Goal: Information Seeking & Learning: Understand process/instructions

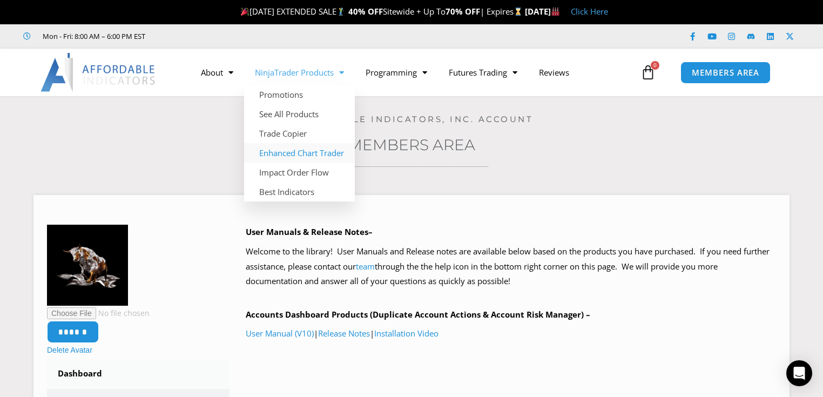
click at [285, 155] on link "Enhanced Chart Trader" at bounding box center [299, 152] width 111 height 19
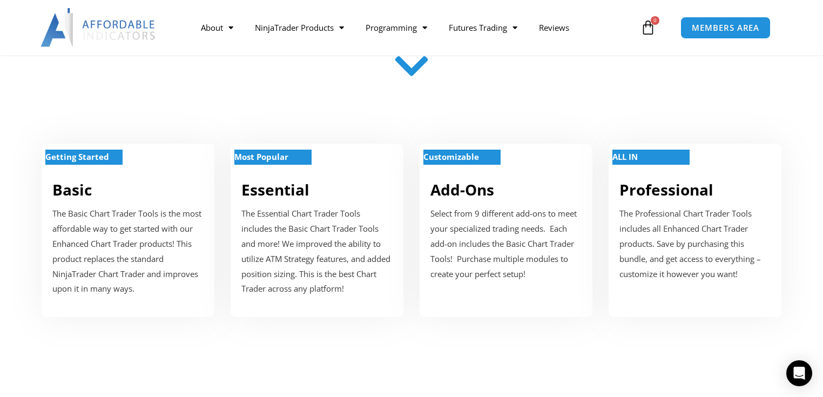
scroll to position [388, 0]
click at [91, 165] on div "Getting Started" at bounding box center [127, 163] width 151 height 9
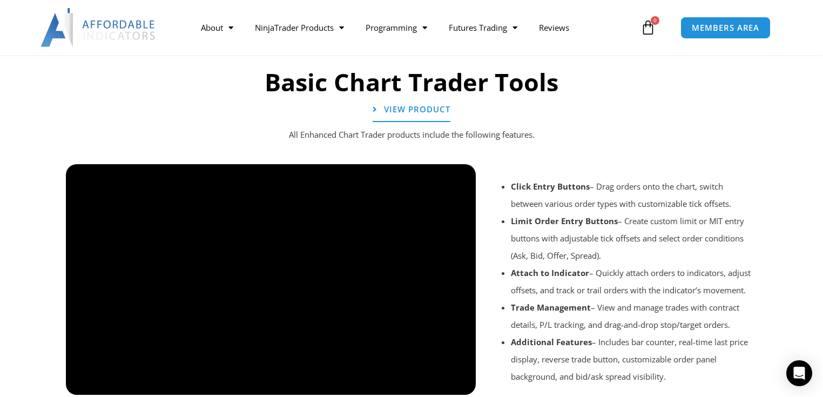
scroll to position [810, 0]
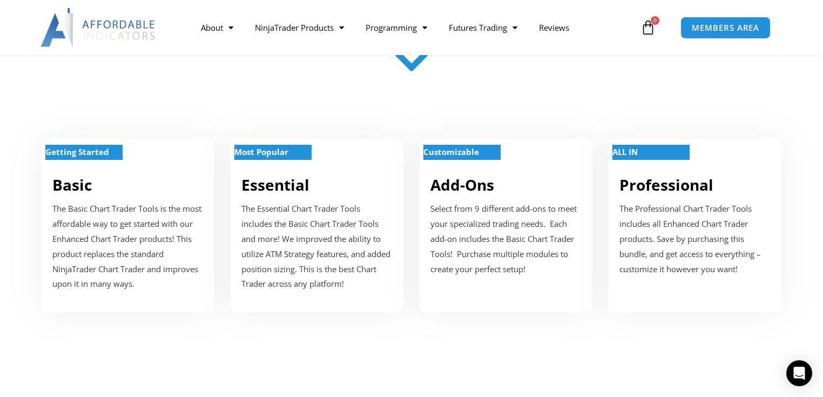
scroll to position [388, 0]
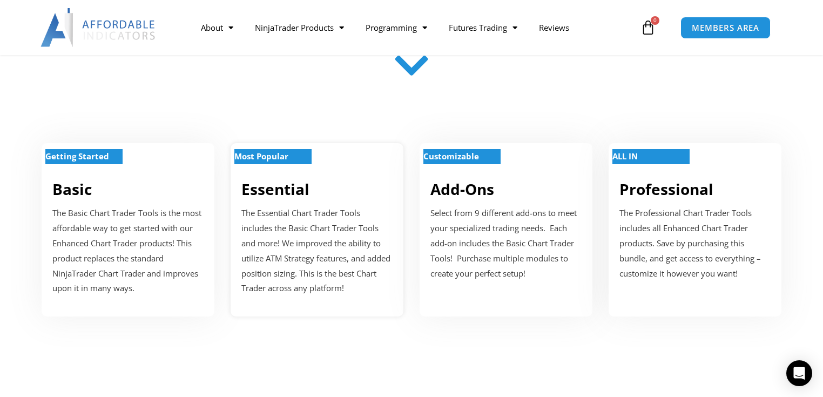
click at [280, 153] on strong "Most Popular" at bounding box center [261, 156] width 54 height 11
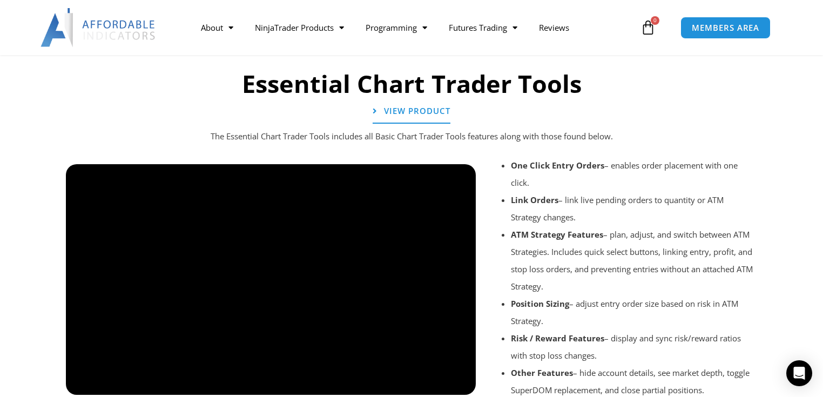
scroll to position [1184, 0]
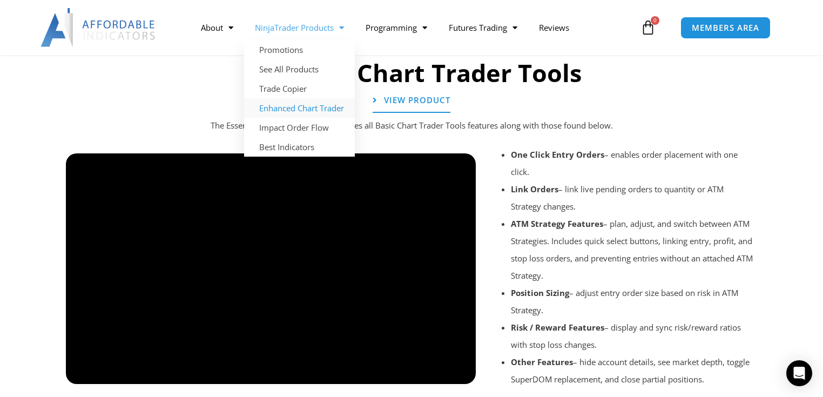
click at [277, 105] on link "Enhanced Chart Trader" at bounding box center [299, 107] width 111 height 19
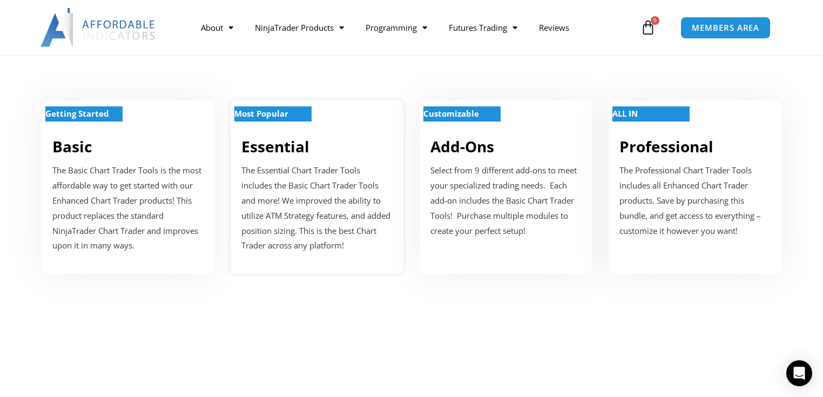
scroll to position [432, 0]
click at [281, 112] on strong "Most Popular" at bounding box center [261, 112] width 54 height 11
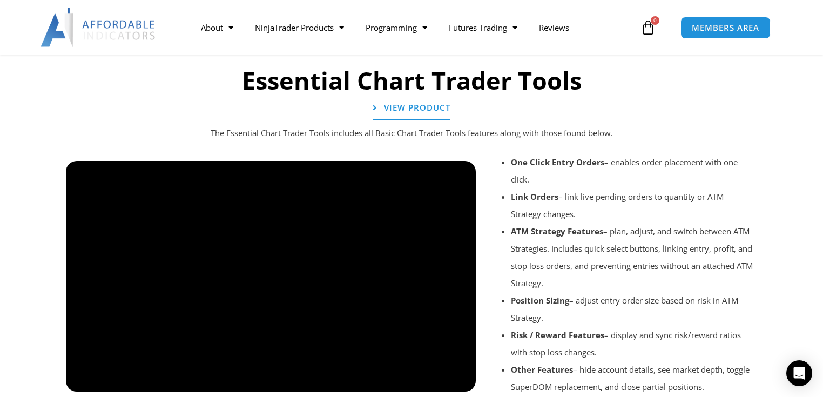
scroll to position [1184, 0]
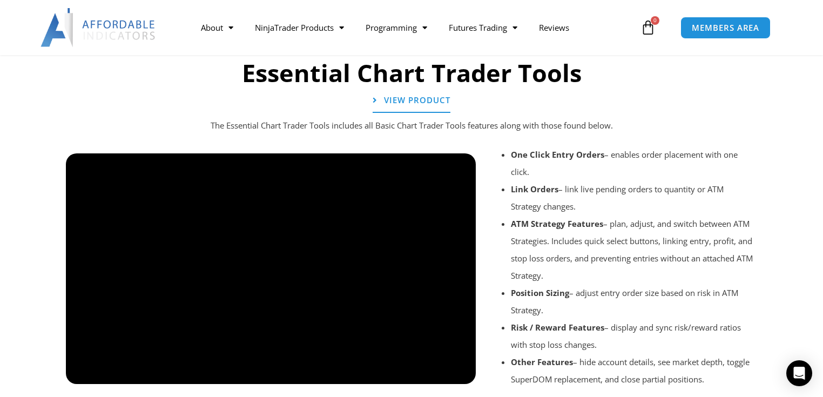
click at [460, 375] on div at bounding box center [271, 393] width 410 height 51
click at [456, 372] on div at bounding box center [271, 393] width 410 height 51
click at [456, 371] on div at bounding box center [271, 393] width 410 height 51
click at [456, 369] on div at bounding box center [271, 393] width 410 height 51
click at [455, 376] on div at bounding box center [271, 393] width 410 height 51
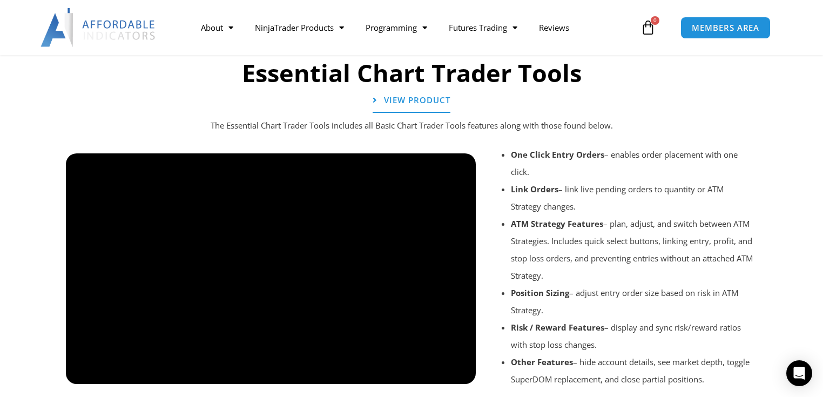
click at [458, 374] on div at bounding box center [271, 393] width 410 height 51
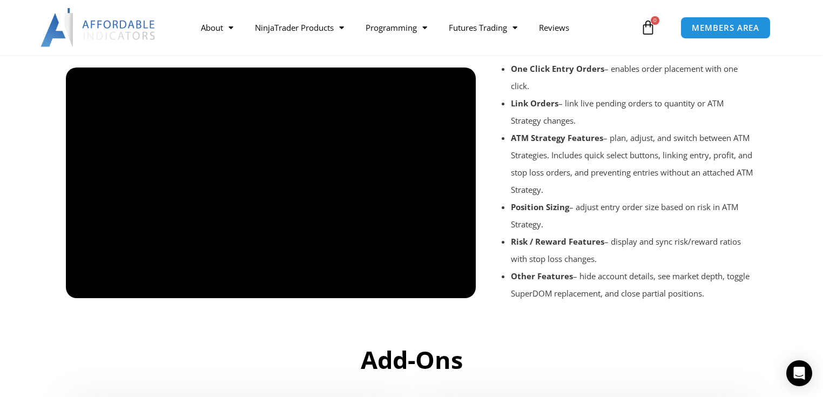
scroll to position [1270, 0]
